Goal: Find specific page/section: Find specific page/section

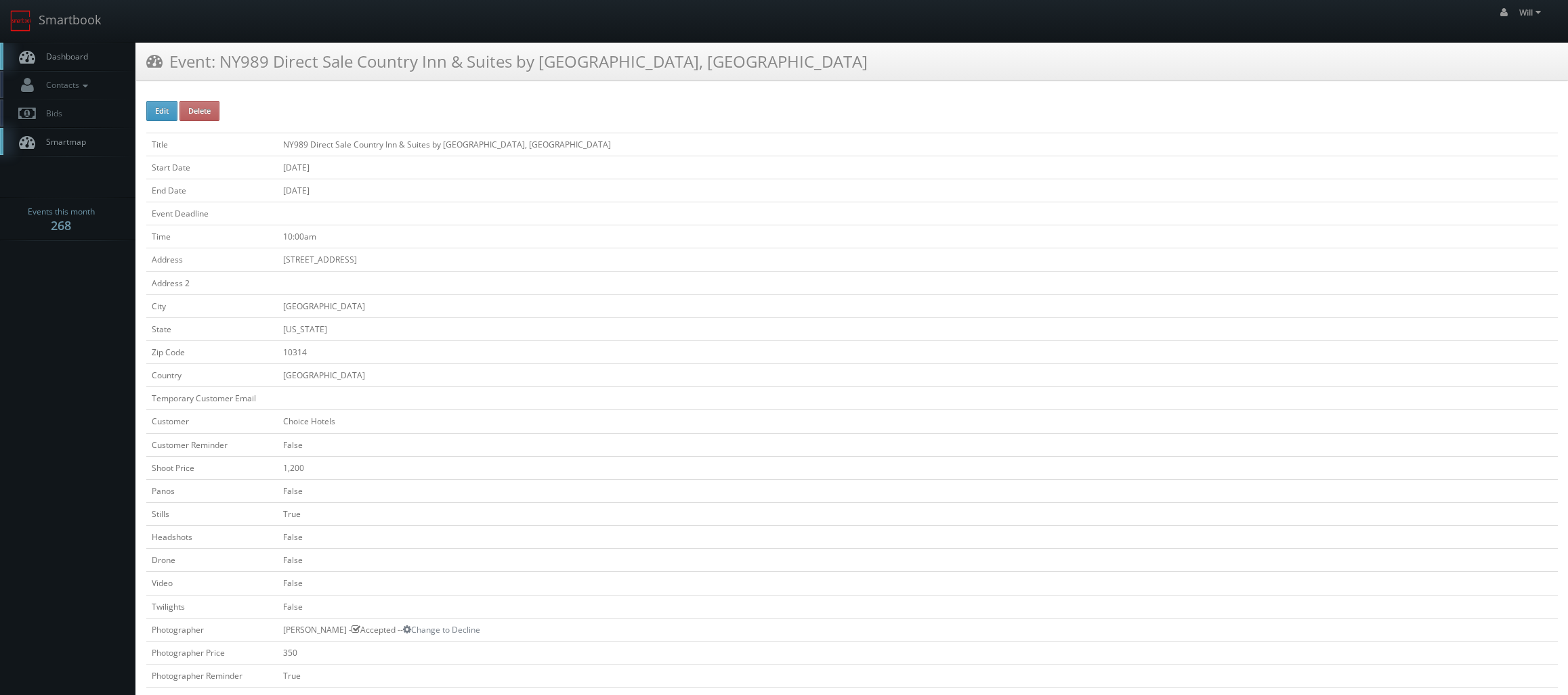
scroll to position [67, 0]
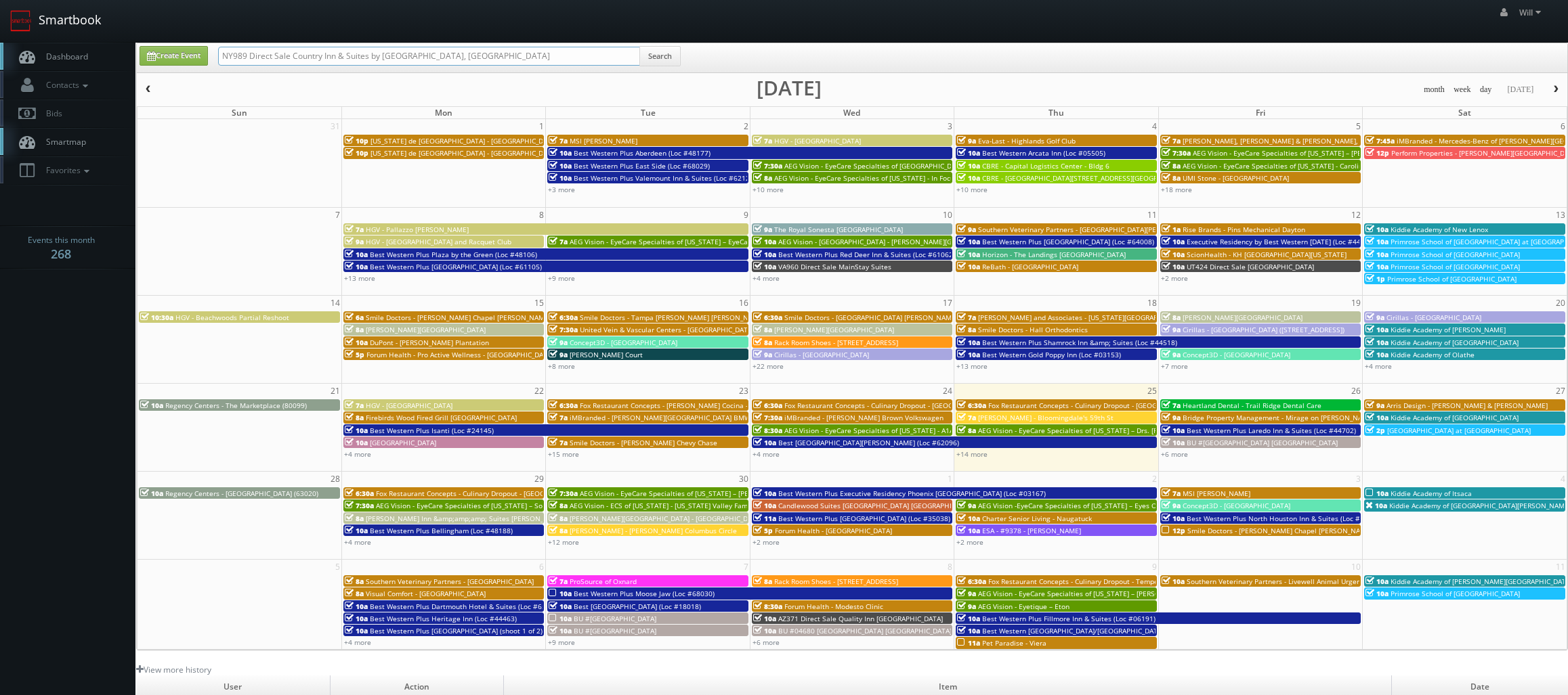
drag, startPoint x: 333, startPoint y: 35, endPoint x: 8, endPoint y: 31, distance: 325.0
click at [8, 31] on body "Smartbook Toggle Side Navigation Toggle Top Navigation Will Will Profile Logout…" at bounding box center [784, 464] width 1568 height 930
paste input "(08-28-25) NC028 Direct Sale Comfort Suites Gastonia-Charlotte"
drag, startPoint x: 266, startPoint y: 54, endPoint x: -29, endPoint y: 0, distance: 299.9
click at [0, 0] on html "Smartbook Toggle Side Navigation Toggle Top Navigation Will Will Profile Logout…" at bounding box center [784, 464] width 1568 height 930
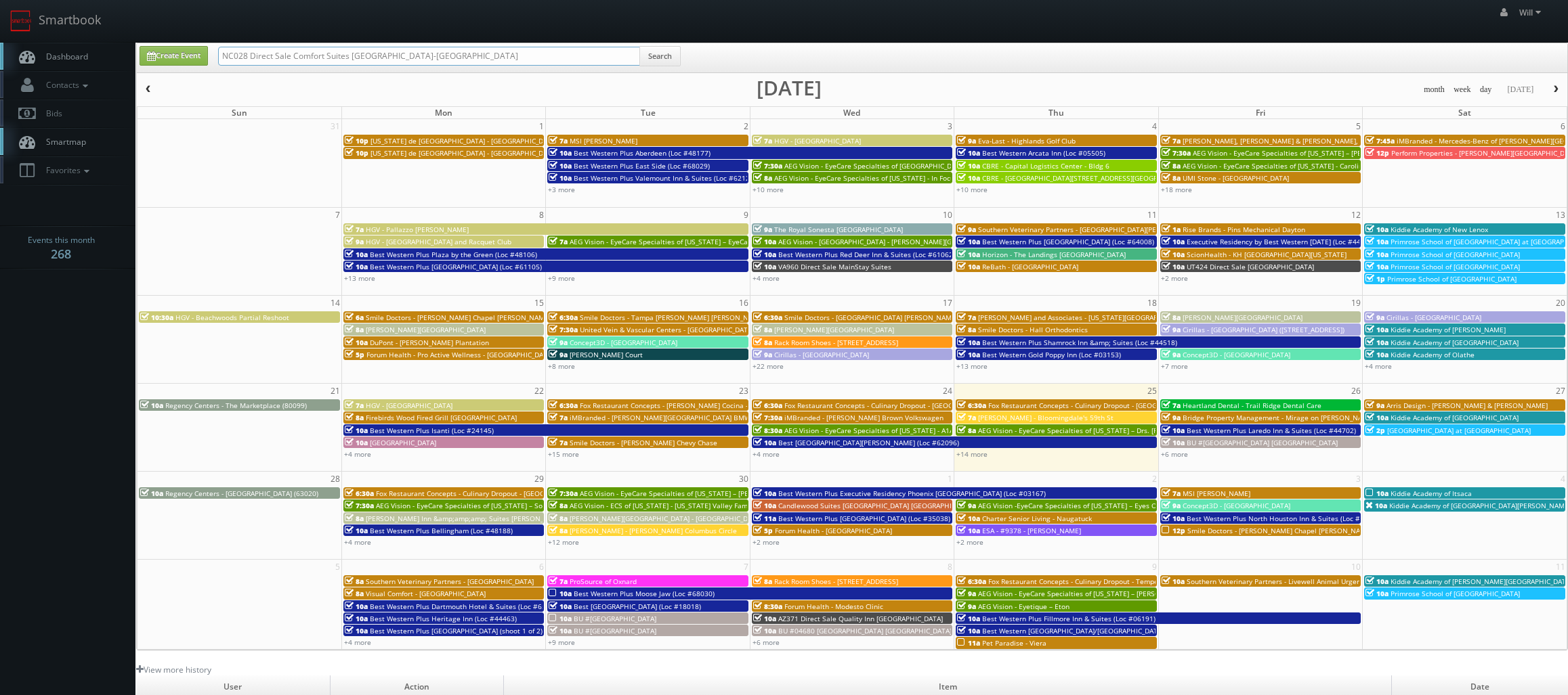
type input "NC028 Direct Sale Comfort Suites Gastonia-Charlotte"
click at [388, 53] on input "NC028 Direct Sale Comfort Suites Gastonia-Charlotte" at bounding box center [429, 56] width 422 height 19
type input "NC028 Direct Sale Comfort Suites Gastonia Charlotte"
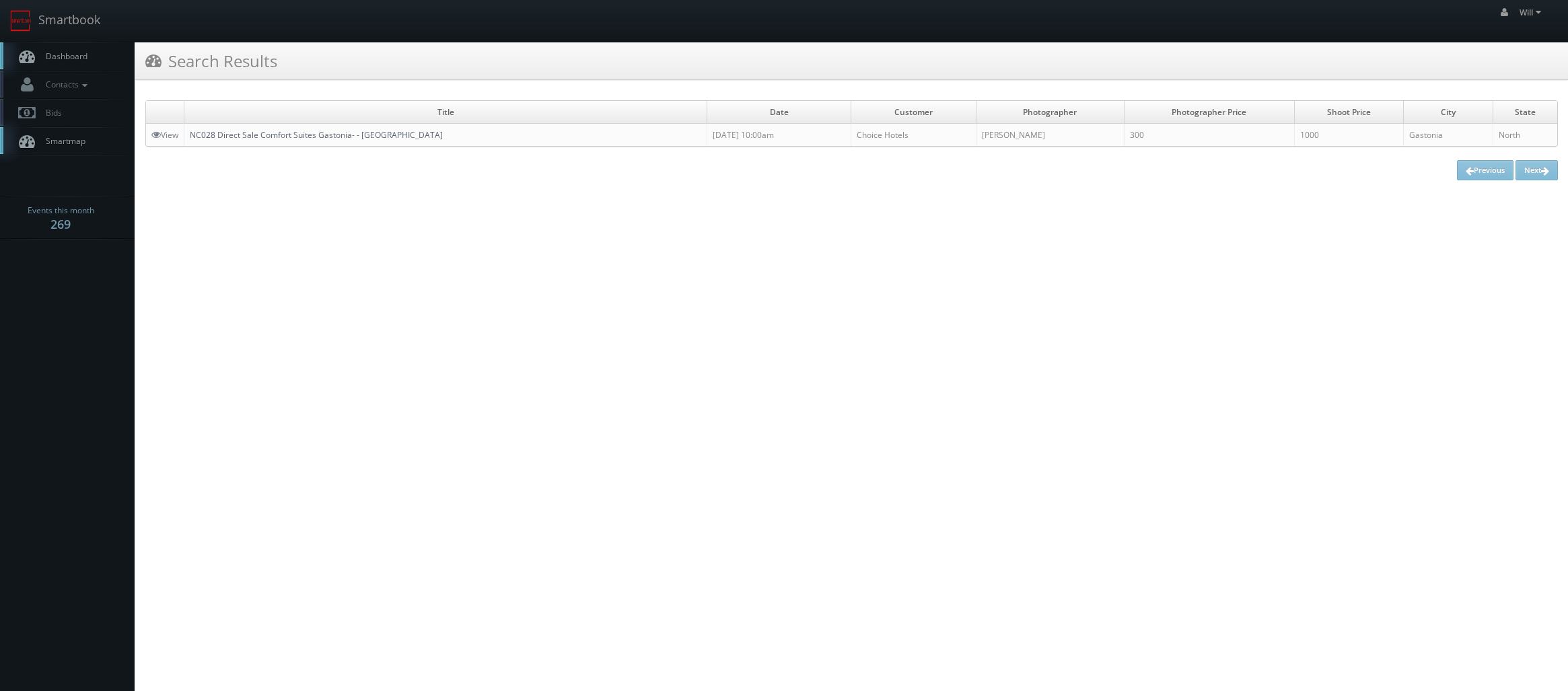
click at [271, 130] on link "NC028 Direct Sale Comfort Suites Gastonia- - [GEOGRAPHIC_DATA]" at bounding box center [316, 135] width 253 height 12
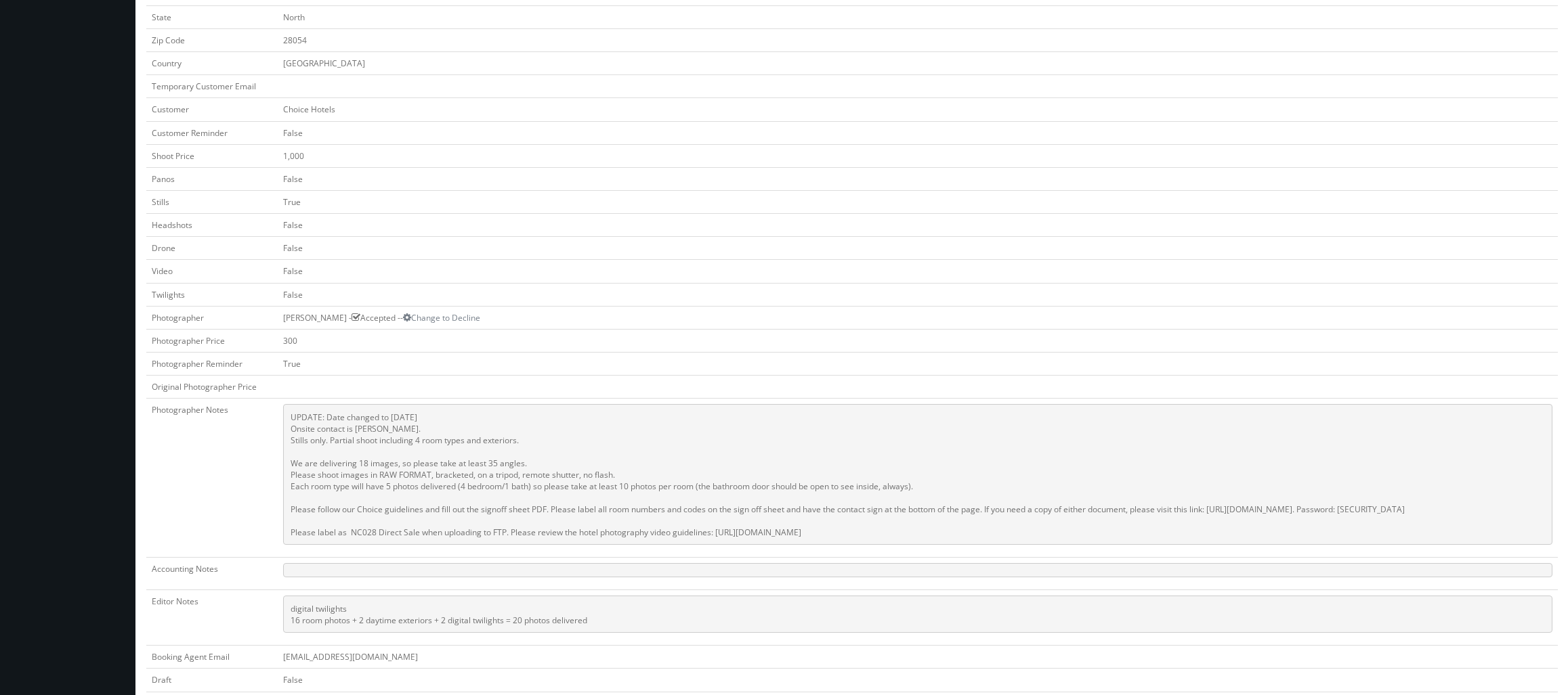
scroll to position [338, 0]
